Goal: Check status: Check status

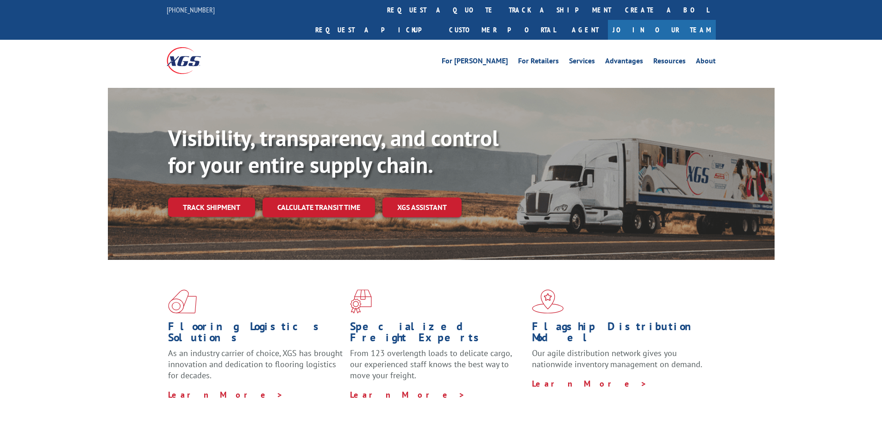
drag, startPoint x: 217, startPoint y: 183, endPoint x: 207, endPoint y: 188, distance: 11.0
click at [217, 198] on link "Track shipment" at bounding box center [211, 207] width 87 height 19
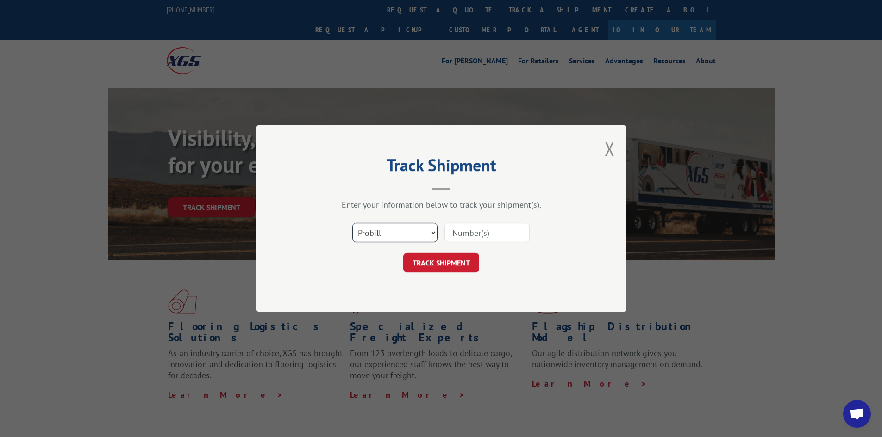
click at [405, 239] on select "Select category... Probill BOL PO" at bounding box center [394, 232] width 85 height 19
select select "bol"
click at [352, 223] on select "Select category... Probill BOL PO" at bounding box center [394, 232] width 85 height 19
click at [461, 237] on input at bounding box center [486, 232] width 85 height 19
paste input "4084857"
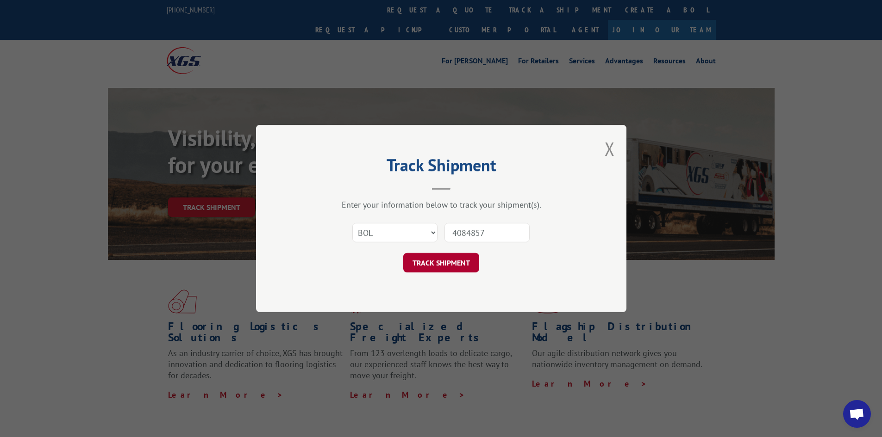
type input "4084857"
click at [423, 265] on button "TRACK SHIPMENT" at bounding box center [441, 262] width 76 height 19
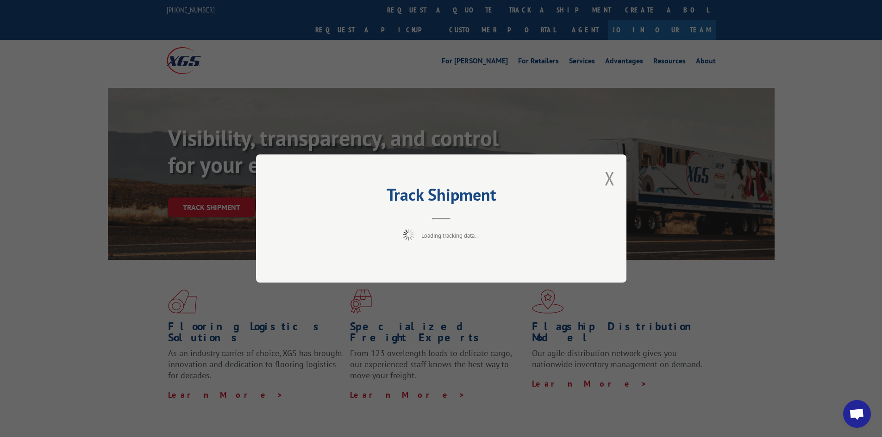
click at [464, 263] on div "Track Shipment Loading tracking data..." at bounding box center [441, 219] width 370 height 128
click at [401, 247] on div "Track Shipment Loading tracking data..." at bounding box center [441, 219] width 370 height 128
drag, startPoint x: 401, startPoint y: 247, endPoint x: 24, endPoint y: 197, distance: 380.0
click at [357, 244] on div "Track Shipment Loading tracking data..." at bounding box center [441, 219] width 370 height 128
click at [449, 238] on span "Loading tracking data..." at bounding box center [450, 236] width 58 height 8
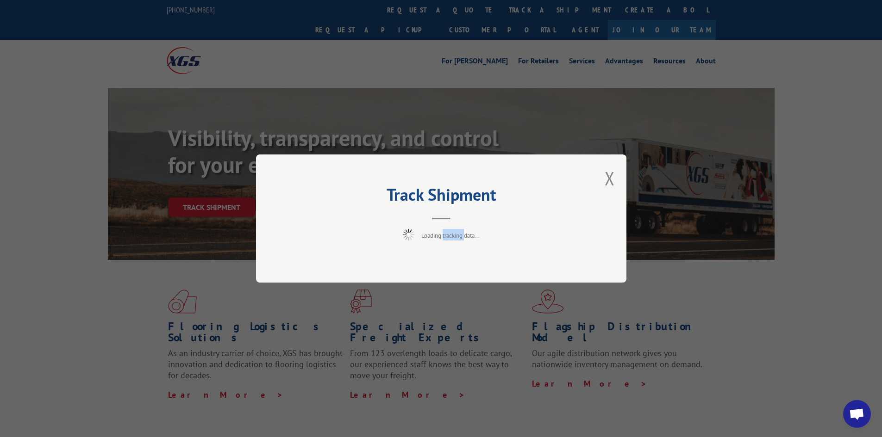
click at [449, 238] on span "Loading tracking data..." at bounding box center [450, 236] width 58 height 8
click at [474, 261] on div "Track Shipment Loading tracking data..." at bounding box center [441, 219] width 370 height 128
click at [608, 180] on button "Close modal" at bounding box center [610, 178] width 10 height 25
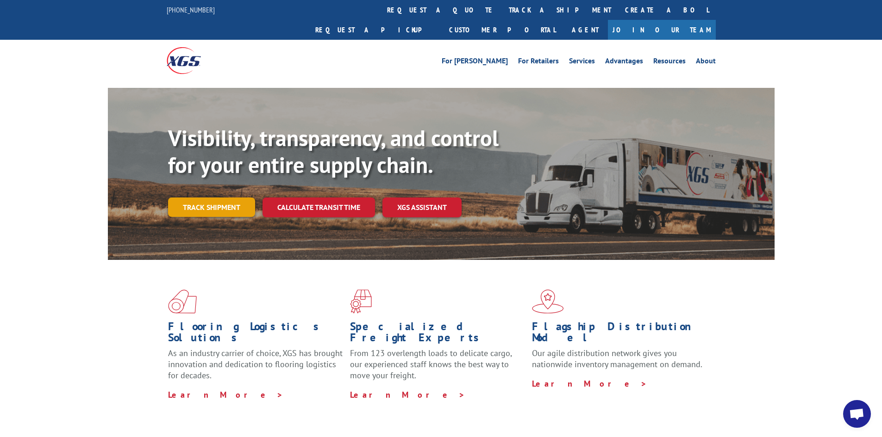
click at [214, 198] on link "Track shipment" at bounding box center [211, 207] width 87 height 19
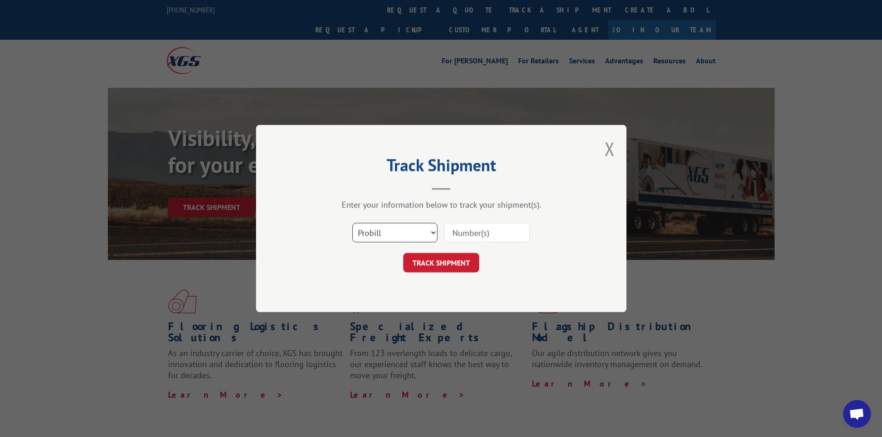
click at [418, 241] on select "Select category... Probill BOL PO" at bounding box center [394, 232] width 85 height 19
select select "bol"
click at [352, 223] on select "Select category... Probill BOL PO" at bounding box center [394, 232] width 85 height 19
click at [470, 237] on input at bounding box center [486, 232] width 85 height 19
paste input "4084857"
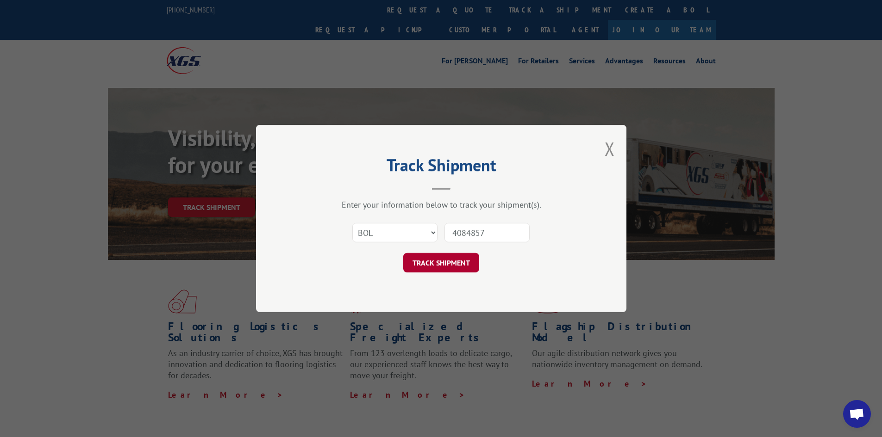
type input "4084857"
click at [449, 265] on button "TRACK SHIPMENT" at bounding box center [441, 262] width 76 height 19
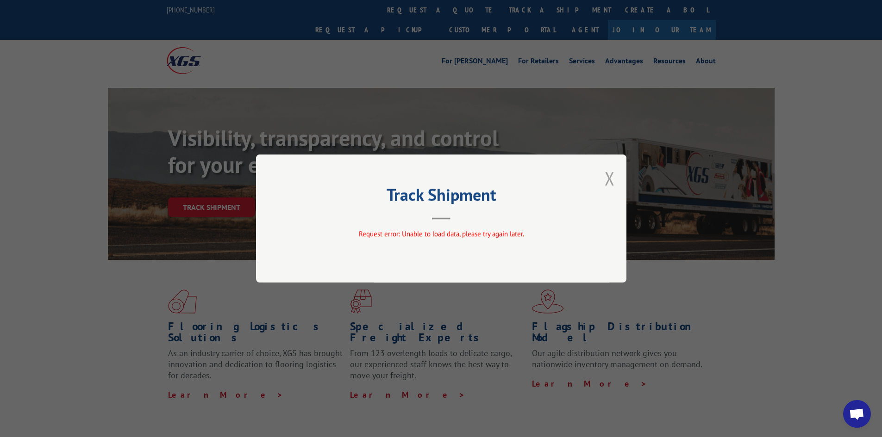
click at [611, 177] on button "Close modal" at bounding box center [610, 178] width 10 height 25
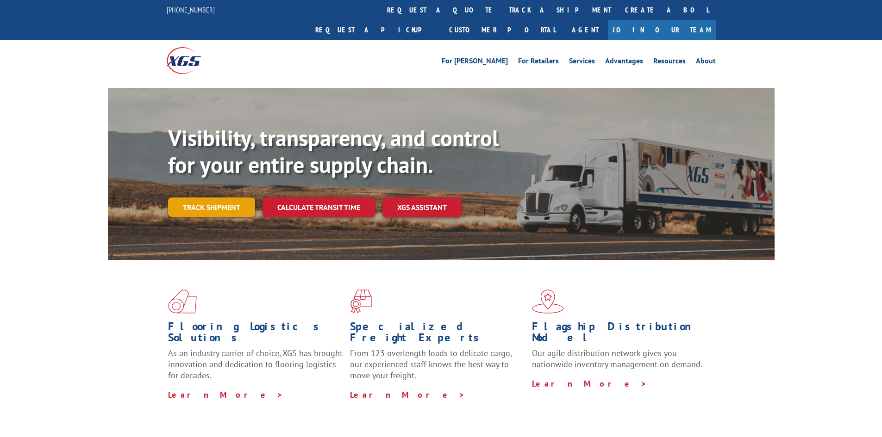
click at [231, 198] on link "Track shipment" at bounding box center [211, 207] width 87 height 19
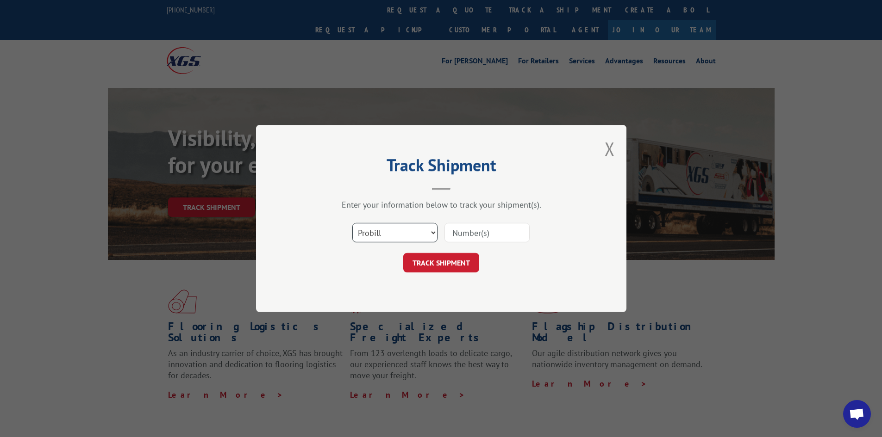
click at [404, 237] on select "Select category... Probill BOL PO" at bounding box center [394, 232] width 85 height 19
select select "bol"
click at [352, 223] on select "Select category... Probill BOL PO" at bounding box center [394, 232] width 85 height 19
click at [465, 232] on input at bounding box center [486, 232] width 85 height 19
paste input "4084857"
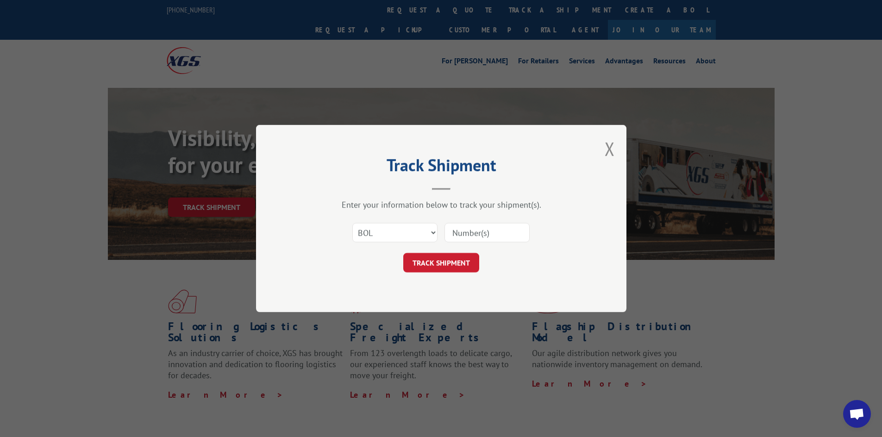
type input "4084857"
click button "TRACK SHIPMENT" at bounding box center [441, 262] width 76 height 19
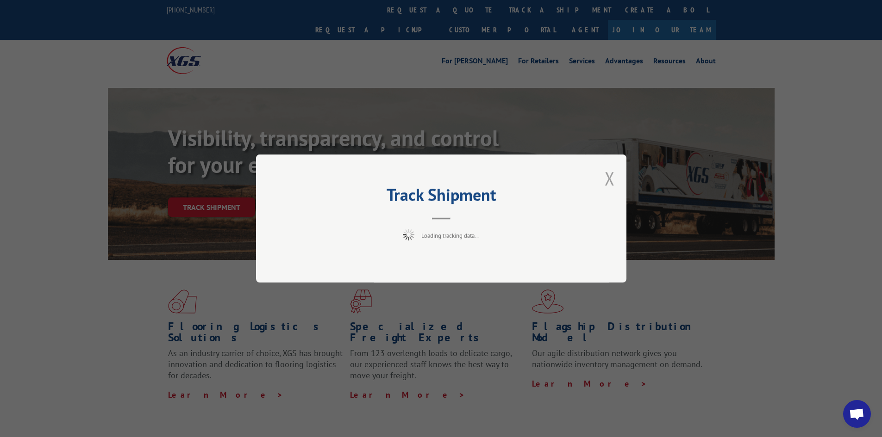
click at [608, 180] on button "Close modal" at bounding box center [610, 178] width 10 height 25
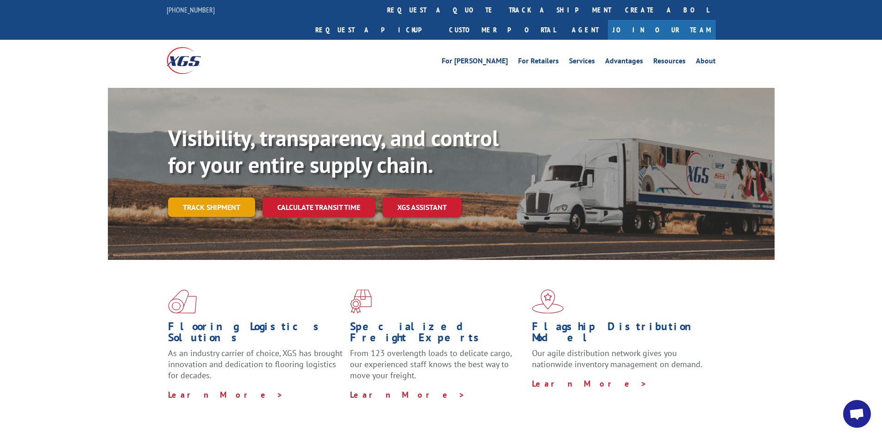
click at [218, 198] on link "Track shipment" at bounding box center [211, 207] width 87 height 19
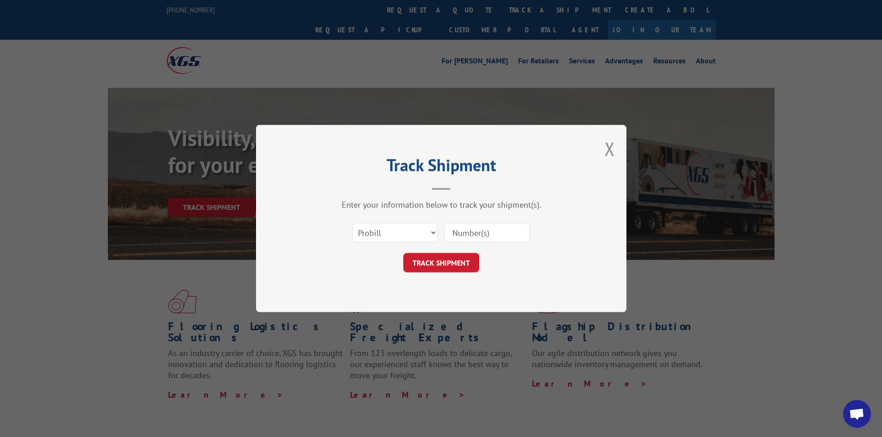
click at [481, 236] on input at bounding box center [486, 232] width 85 height 19
paste input "16912535"
type input "16912535"
click button "TRACK SHIPMENT" at bounding box center [441, 262] width 76 height 19
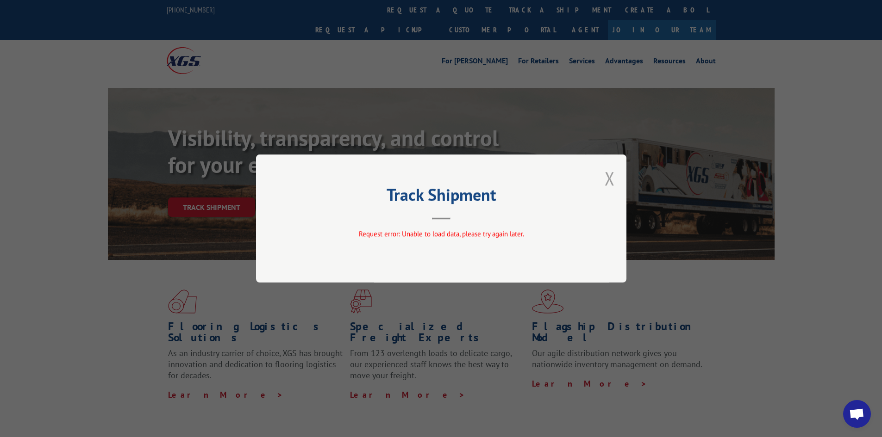
click at [610, 180] on button "Close modal" at bounding box center [610, 178] width 10 height 25
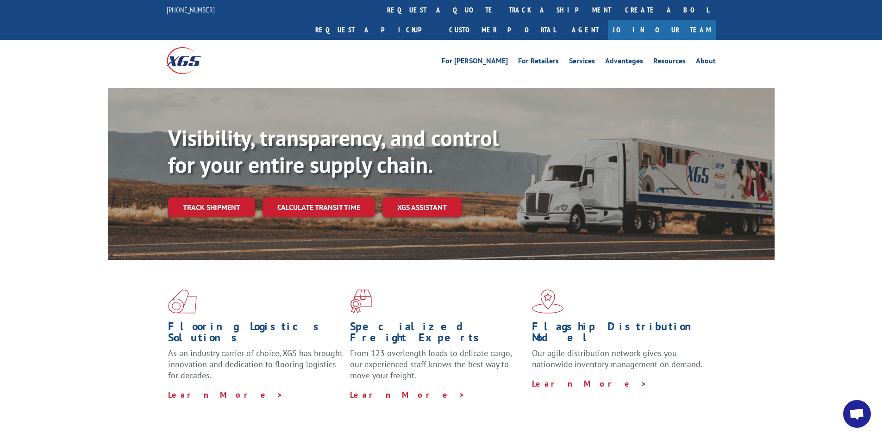
click at [125, 312] on div "Flooring Logistics Solutions As an industry carrier of choice, XGS has brought …" at bounding box center [441, 345] width 667 height 170
click at [222, 198] on link "Track shipment" at bounding box center [211, 207] width 87 height 19
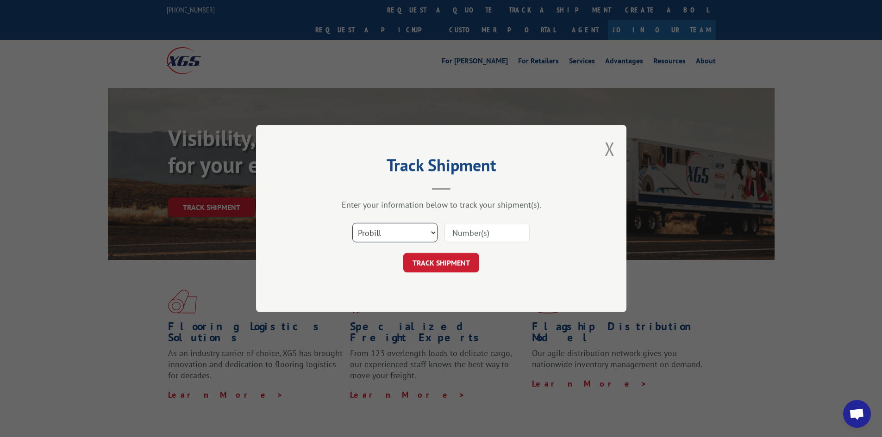
click at [392, 235] on select "Select category... Probill BOL PO" at bounding box center [394, 232] width 85 height 19
select select "bol"
click at [352, 223] on select "Select category... Probill BOL PO" at bounding box center [394, 232] width 85 height 19
click at [473, 235] on input at bounding box center [486, 232] width 85 height 19
paste input "4084857"
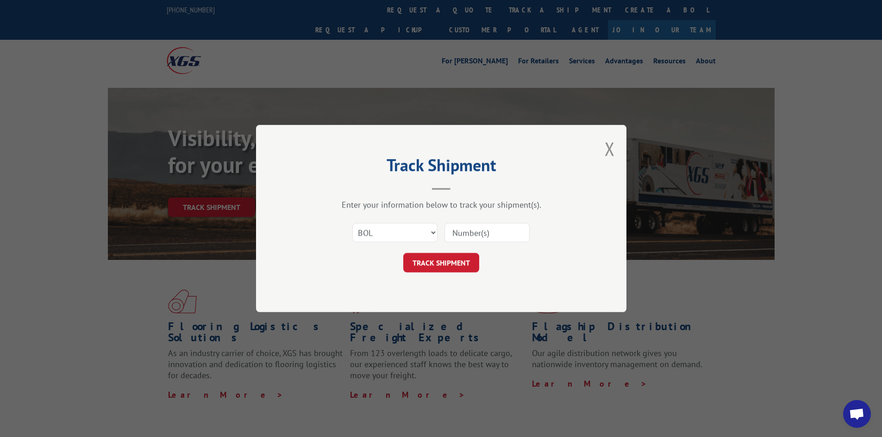
type input "4084857"
click button "TRACK SHIPMENT" at bounding box center [441, 262] width 76 height 19
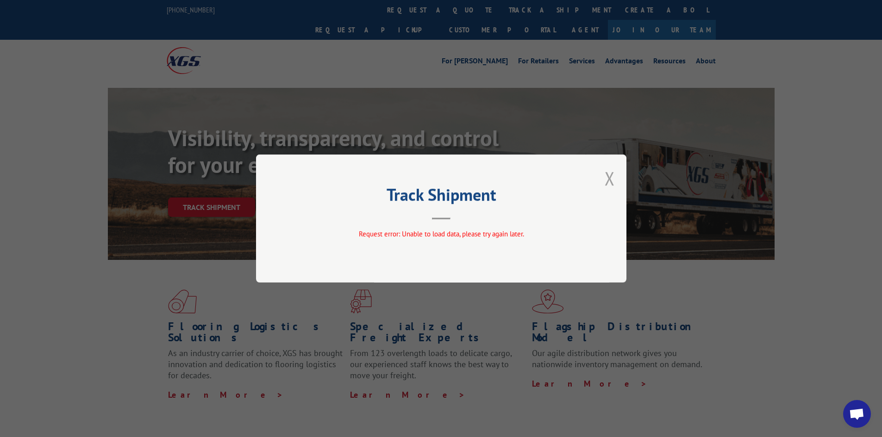
click at [611, 182] on button "Close modal" at bounding box center [610, 178] width 10 height 25
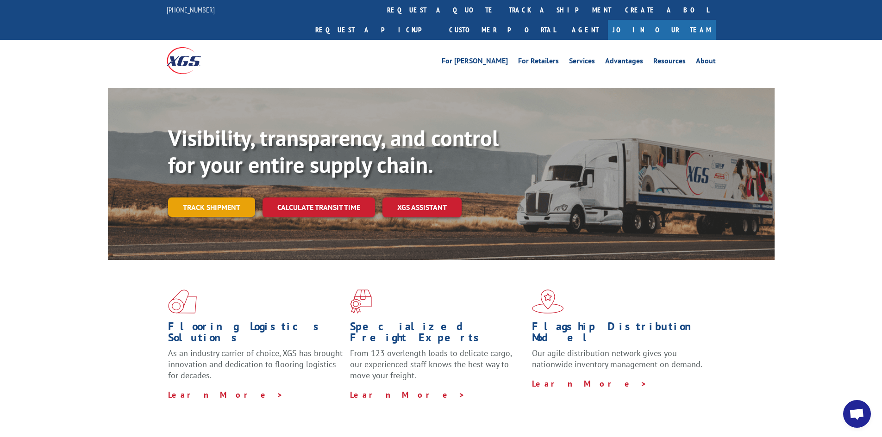
click at [198, 198] on link "Track shipment" at bounding box center [211, 207] width 87 height 19
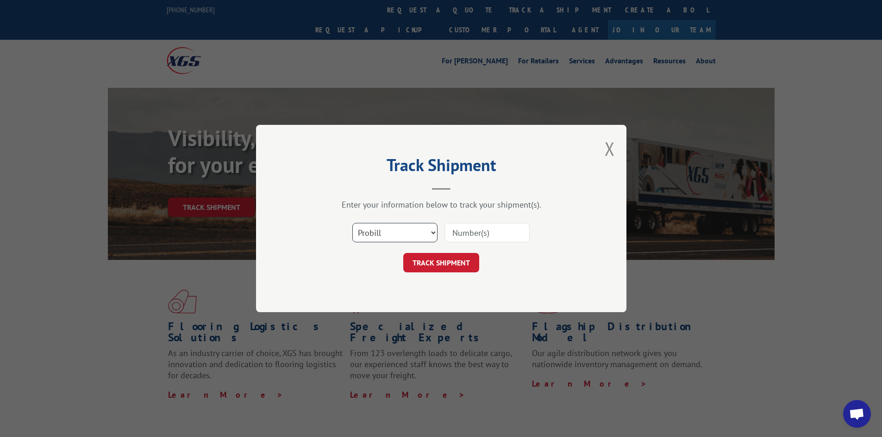
click at [424, 237] on select "Select category... Probill BOL PO" at bounding box center [394, 232] width 85 height 19
select select "bol"
click at [352, 223] on select "Select category... Probill BOL PO" at bounding box center [394, 232] width 85 height 19
click at [474, 235] on input at bounding box center [486, 232] width 85 height 19
paste input "4084857"
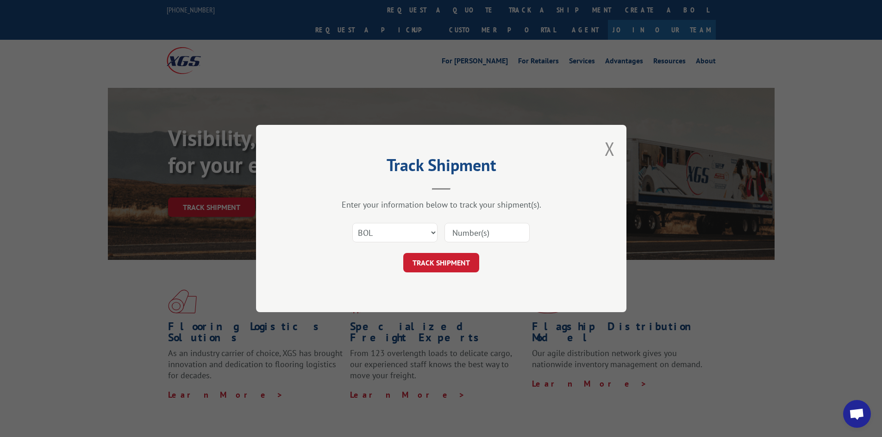
type input "4084857"
click button "TRACK SHIPMENT" at bounding box center [441, 262] width 76 height 19
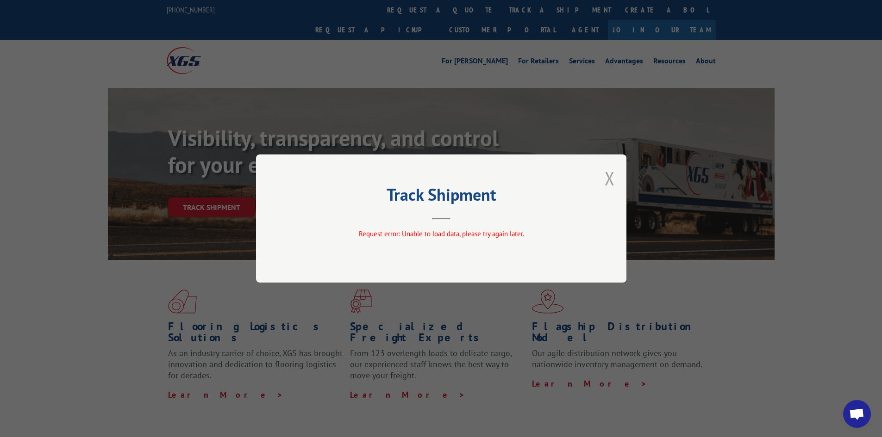
click at [609, 175] on button "Close modal" at bounding box center [610, 178] width 10 height 25
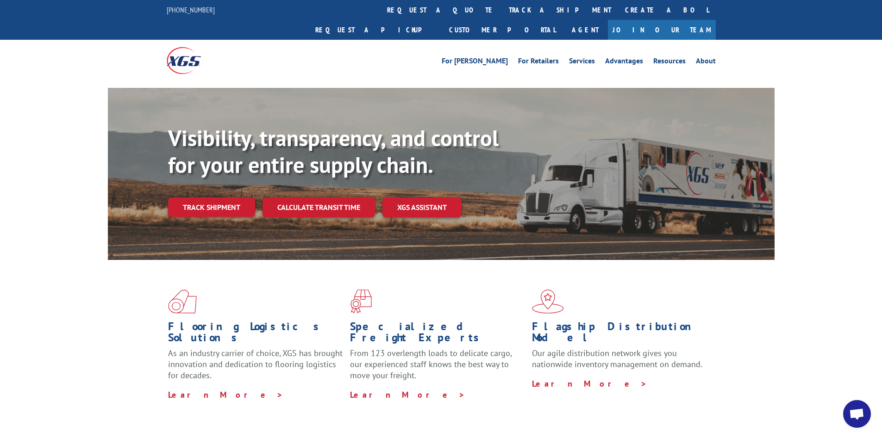
click at [463, 374] on div "Flooring Logistics Solutions As an industry carrier of choice, XGS has brought …" at bounding box center [441, 345] width 667 height 170
click at [219, 198] on link "Track shipment" at bounding box center [211, 207] width 87 height 19
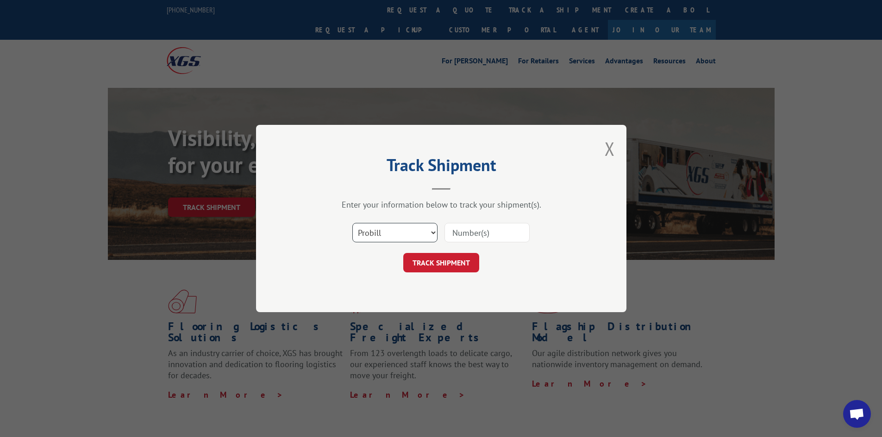
click at [418, 238] on select "Select category... Probill BOL PO" at bounding box center [394, 232] width 85 height 19
click at [352, 223] on select "Select category... Probill BOL PO" at bounding box center [394, 232] width 85 height 19
click at [399, 231] on select "Select category... Probill BOL PO" at bounding box center [394, 232] width 85 height 19
select select "probill"
click at [352, 223] on select "Select category... Probill BOL PO" at bounding box center [394, 232] width 85 height 19
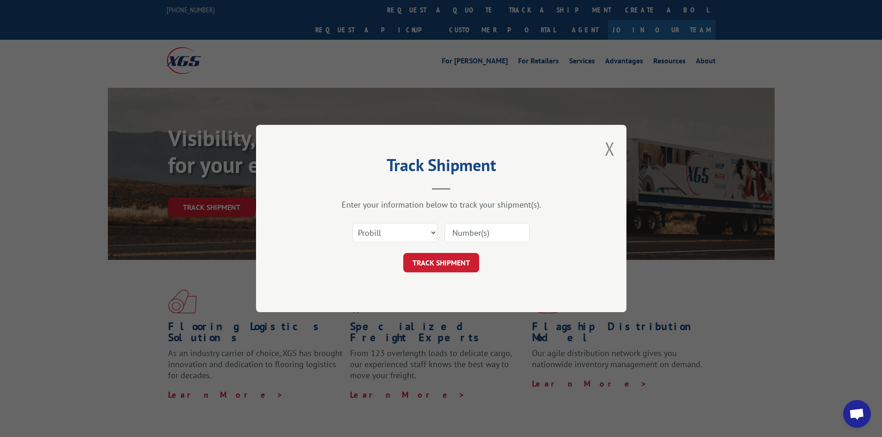
click at [474, 231] on input at bounding box center [486, 232] width 85 height 19
paste input "16912535"
type input "16912535"
click button "TRACK SHIPMENT" at bounding box center [441, 262] width 76 height 19
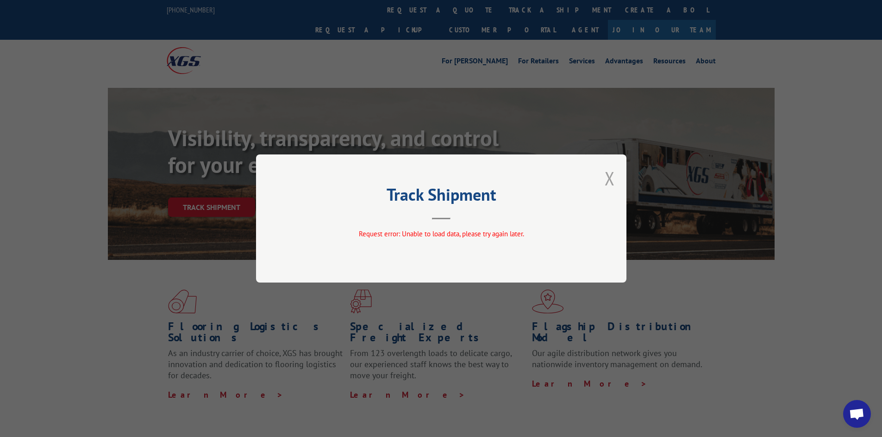
click at [611, 184] on button "Close modal" at bounding box center [610, 178] width 10 height 25
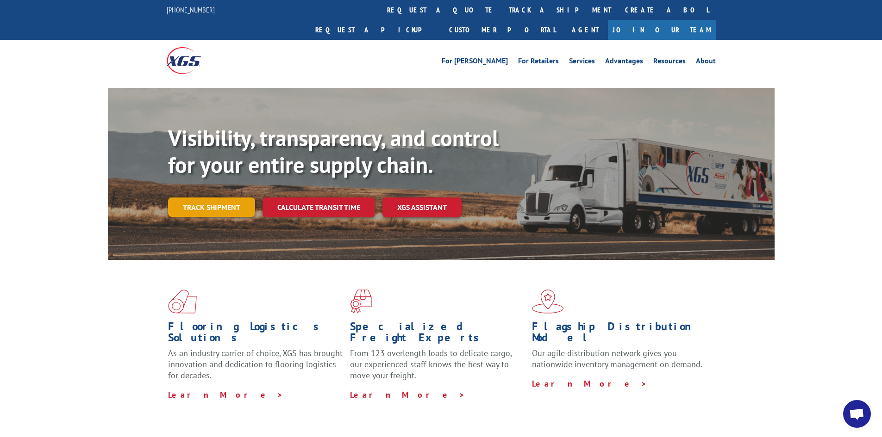
click at [218, 198] on link "Track shipment" at bounding box center [211, 207] width 87 height 19
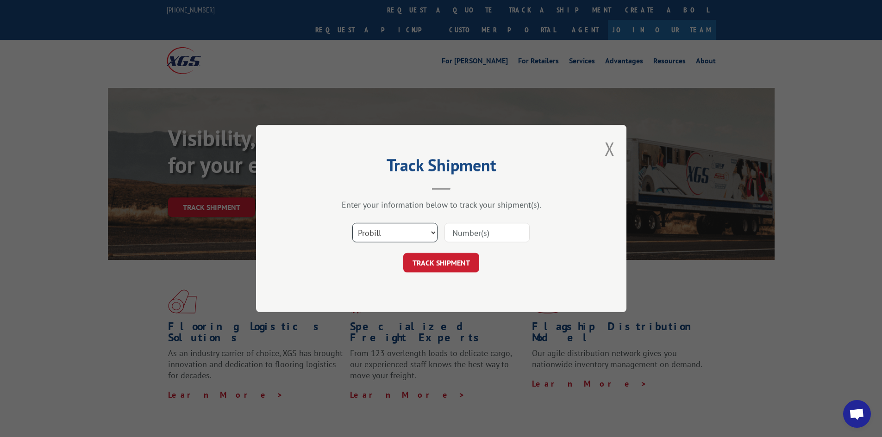
click at [421, 237] on select "Select category... Probill BOL PO" at bounding box center [394, 232] width 85 height 19
select select "po"
click at [352, 223] on select "Select category... Probill BOL PO" at bounding box center [394, 232] width 85 height 19
drag, startPoint x: 460, startPoint y: 230, endPoint x: 437, endPoint y: 228, distance: 22.8
click at [460, 230] on input at bounding box center [486, 232] width 85 height 19
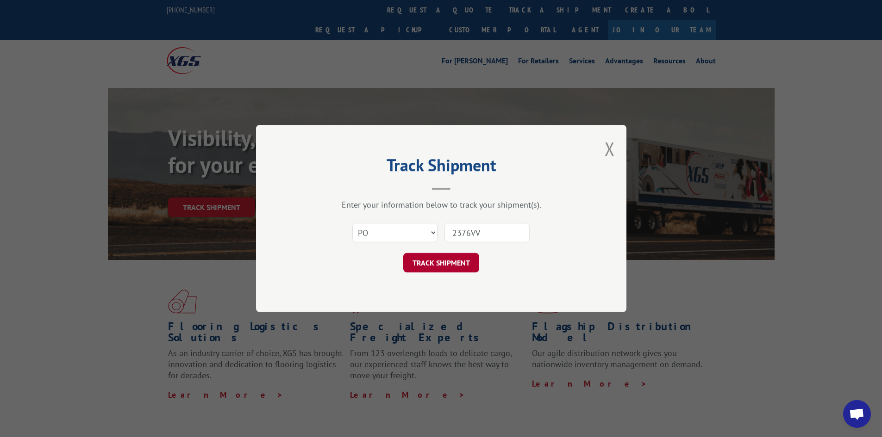
type input "2376VV"
click at [423, 269] on button "TRACK SHIPMENT" at bounding box center [441, 262] width 76 height 19
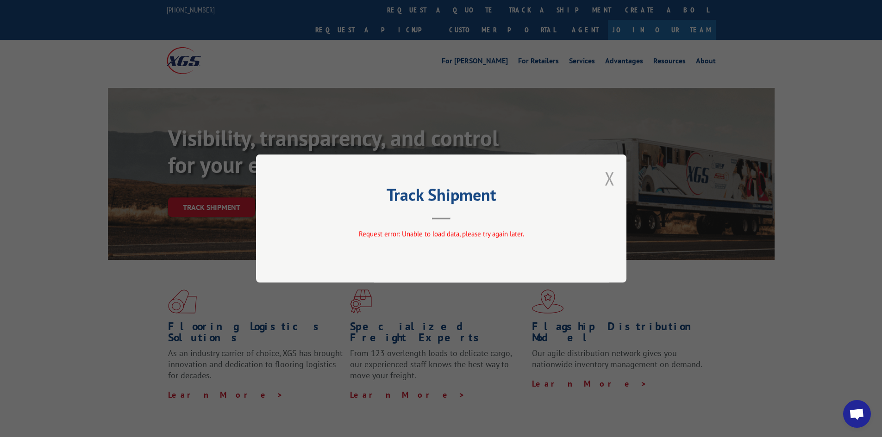
click at [611, 178] on button "Close modal" at bounding box center [610, 178] width 10 height 25
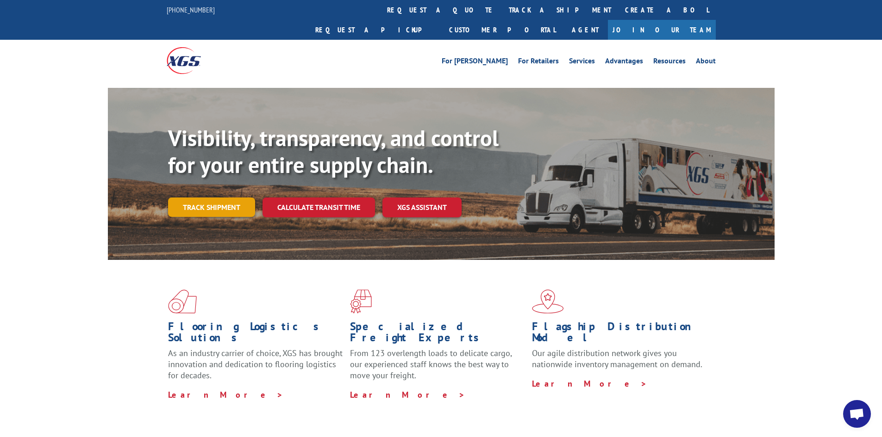
click at [231, 198] on link "Track shipment" at bounding box center [211, 207] width 87 height 19
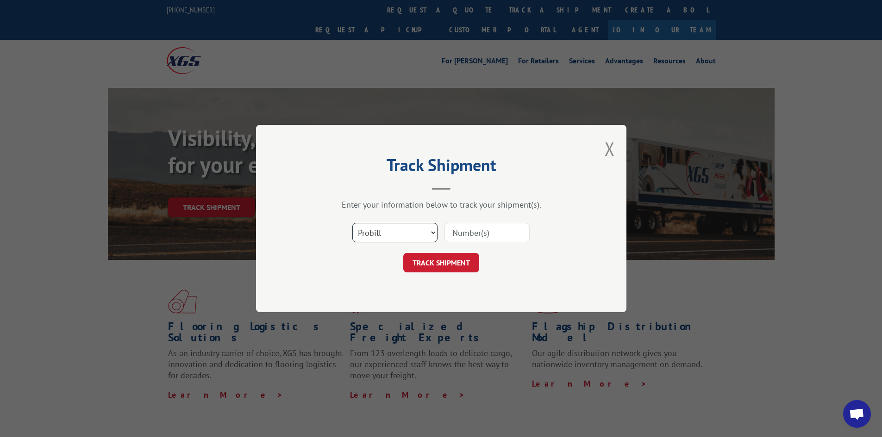
click at [405, 236] on select "Select category... Probill BOL PO" at bounding box center [394, 232] width 85 height 19
select select "bol"
click at [352, 223] on select "Select category... Probill BOL PO" at bounding box center [394, 232] width 85 height 19
click at [474, 237] on input at bounding box center [486, 232] width 85 height 19
drag, startPoint x: 178, startPoint y: 346, endPoint x: 249, endPoint y: 335, distance: 71.2
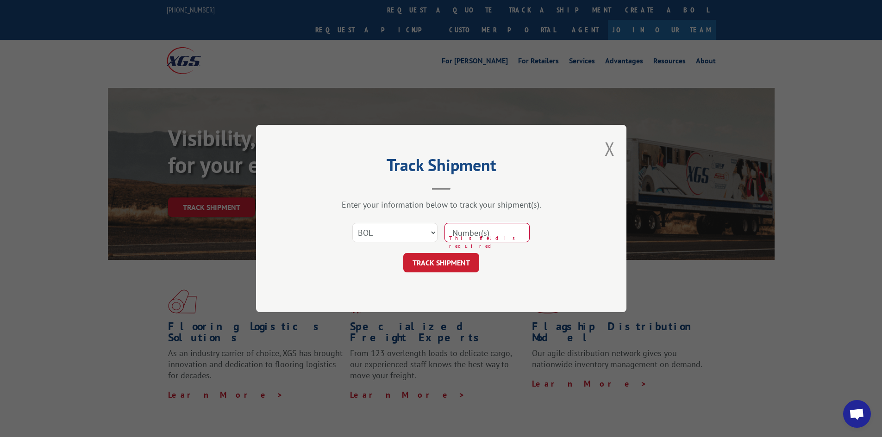
click at [178, 346] on div "Track Shipment Enter your information below to track your shipment(s). Select c…" at bounding box center [441, 218] width 882 height 437
click at [484, 228] on input at bounding box center [486, 232] width 85 height 19
paste input "4084857"
type input "4084857"
click button "TRACK SHIPMENT" at bounding box center [441, 262] width 76 height 19
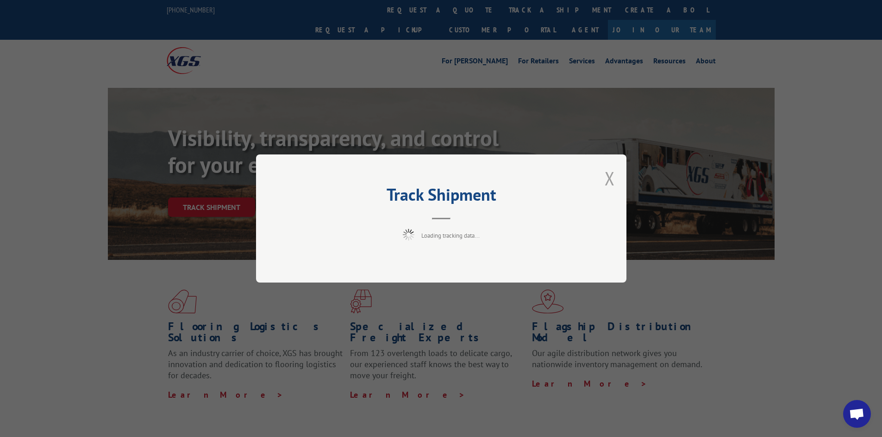
click at [607, 183] on button "Close modal" at bounding box center [610, 178] width 10 height 25
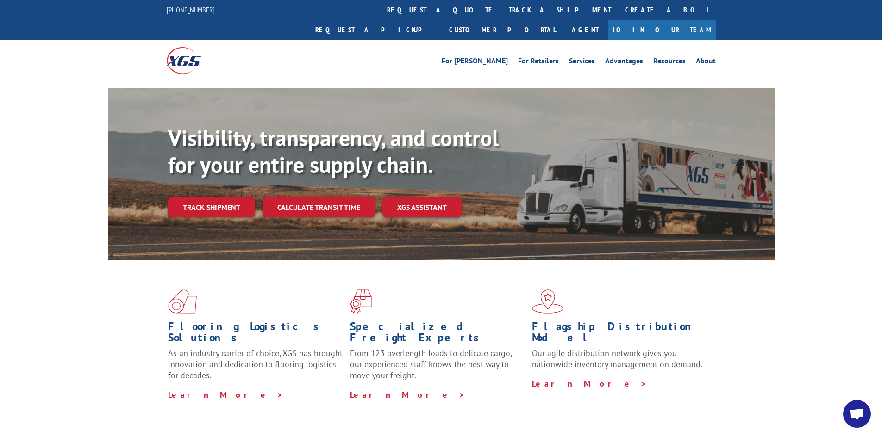
click at [839, 349] on div "Flooring Logistics Solutions As an industry carrier of choice, XGS has brought …" at bounding box center [441, 353] width 882 height 186
click at [216, 198] on link "Track shipment" at bounding box center [211, 207] width 87 height 19
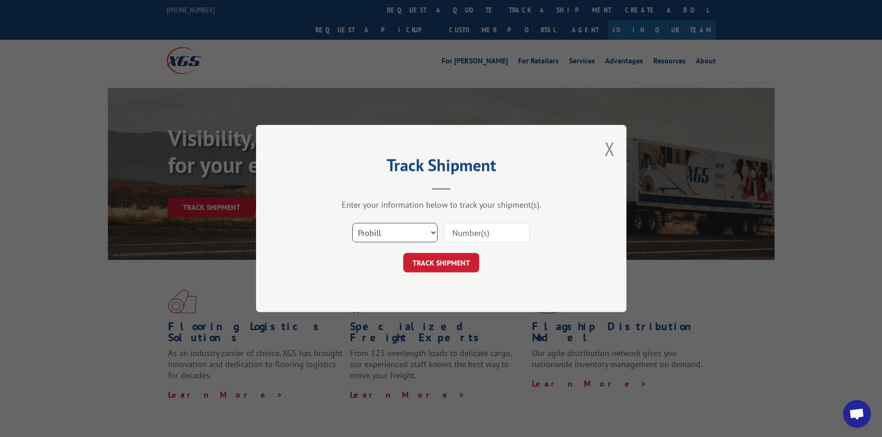
click at [398, 231] on select "Select category... Probill BOL PO" at bounding box center [394, 232] width 85 height 19
select select "bol"
click at [352, 223] on select "Select category... Probill BOL PO" at bounding box center [394, 232] width 85 height 19
click at [461, 234] on input at bounding box center [486, 232] width 85 height 19
paste input "4084857"
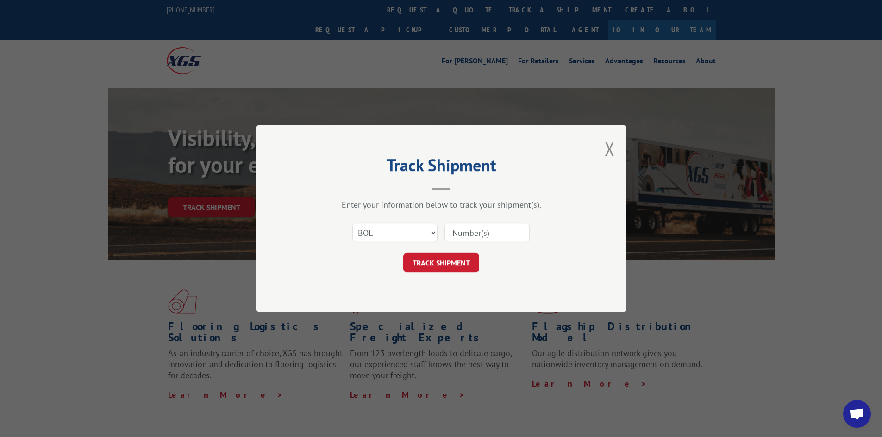
type input "4084857"
click button "TRACK SHIPMENT" at bounding box center [441, 262] width 76 height 19
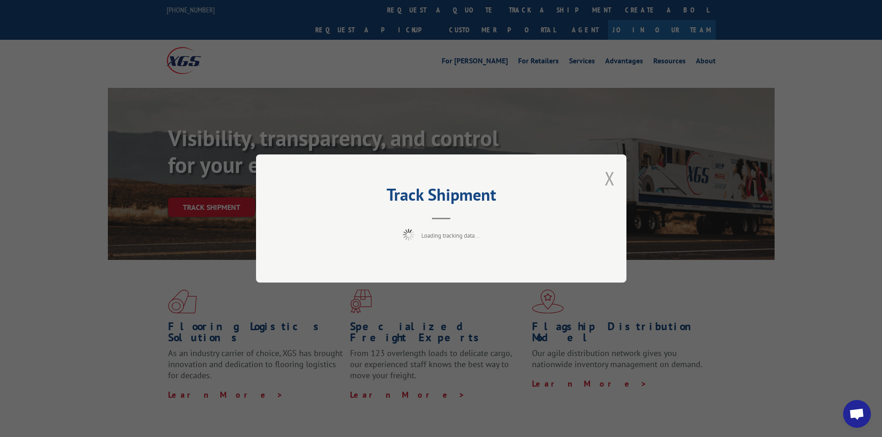
click at [610, 180] on button "Close modal" at bounding box center [610, 178] width 10 height 25
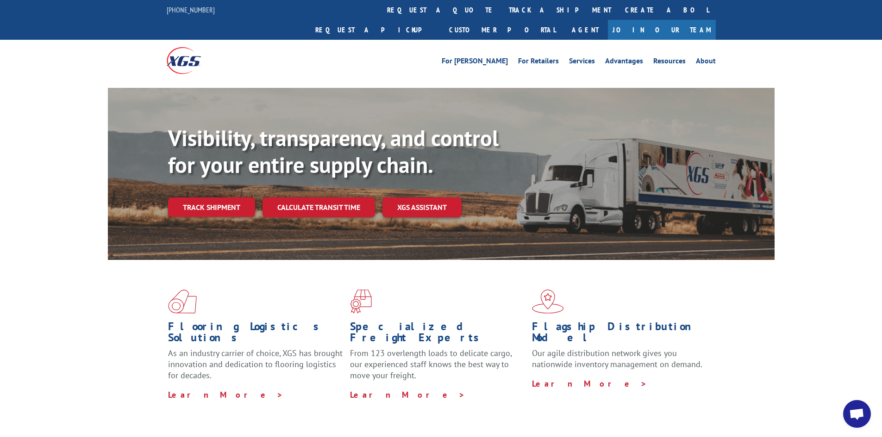
click at [93, 336] on div "Flooring Logistics Solutions As an industry carrier of choice, XGS has brought …" at bounding box center [441, 353] width 882 height 186
click at [64, 326] on div "Flooring Logistics Solutions As an industry carrier of choice, XGS has brought …" at bounding box center [441, 353] width 882 height 186
click at [231, 198] on link "Track shipment" at bounding box center [211, 207] width 87 height 19
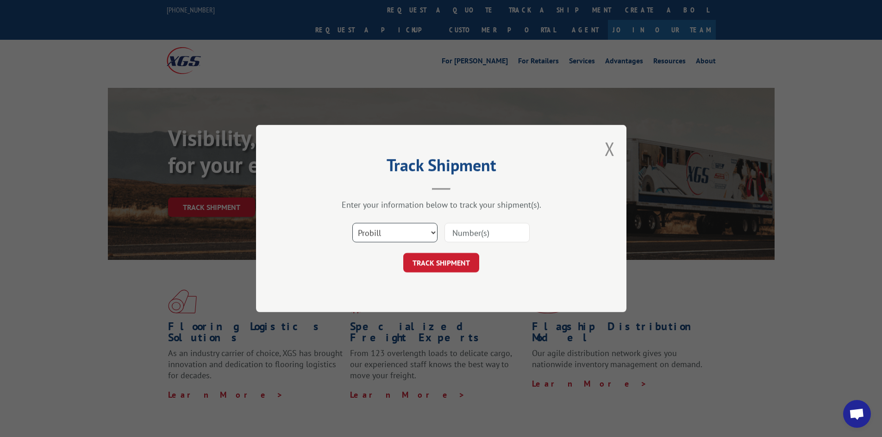
click at [407, 231] on select "Select category... Probill BOL PO" at bounding box center [394, 232] width 85 height 19
select select "bol"
click at [352, 223] on select "Select category... Probill BOL PO" at bounding box center [394, 232] width 85 height 19
click at [480, 233] on input at bounding box center [486, 232] width 85 height 19
paste input "4084857"
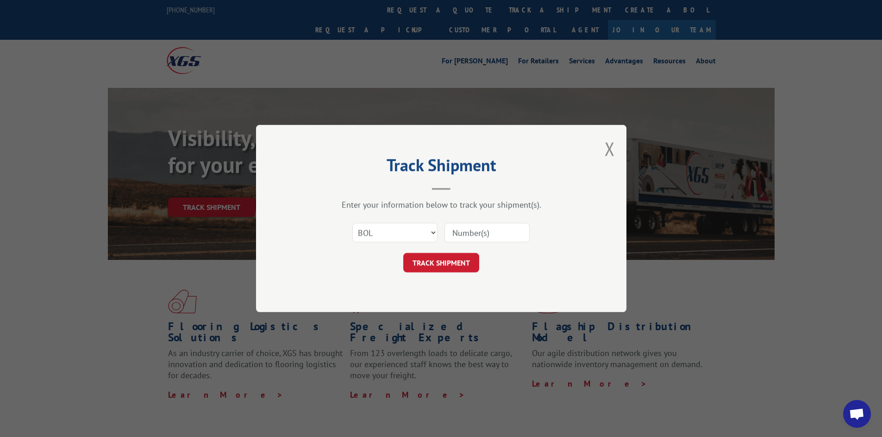
type input "4084857"
click button "TRACK SHIPMENT" at bounding box center [441, 262] width 76 height 19
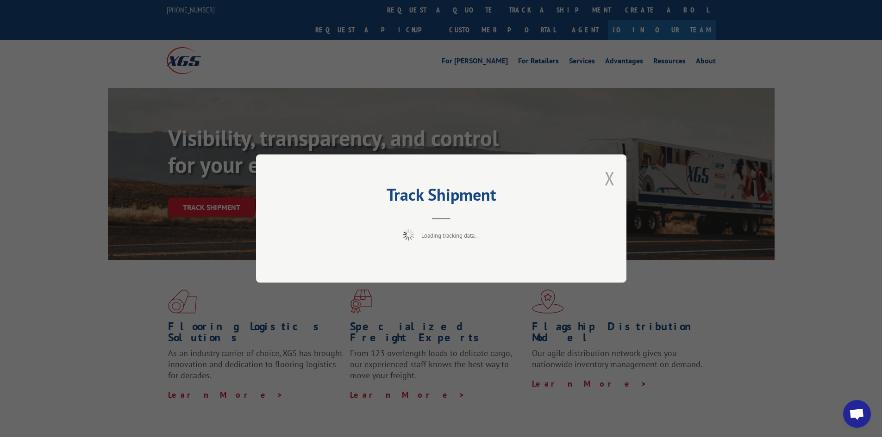
click at [612, 181] on button "Close modal" at bounding box center [610, 178] width 10 height 25
